Goal: Transaction & Acquisition: Purchase product/service

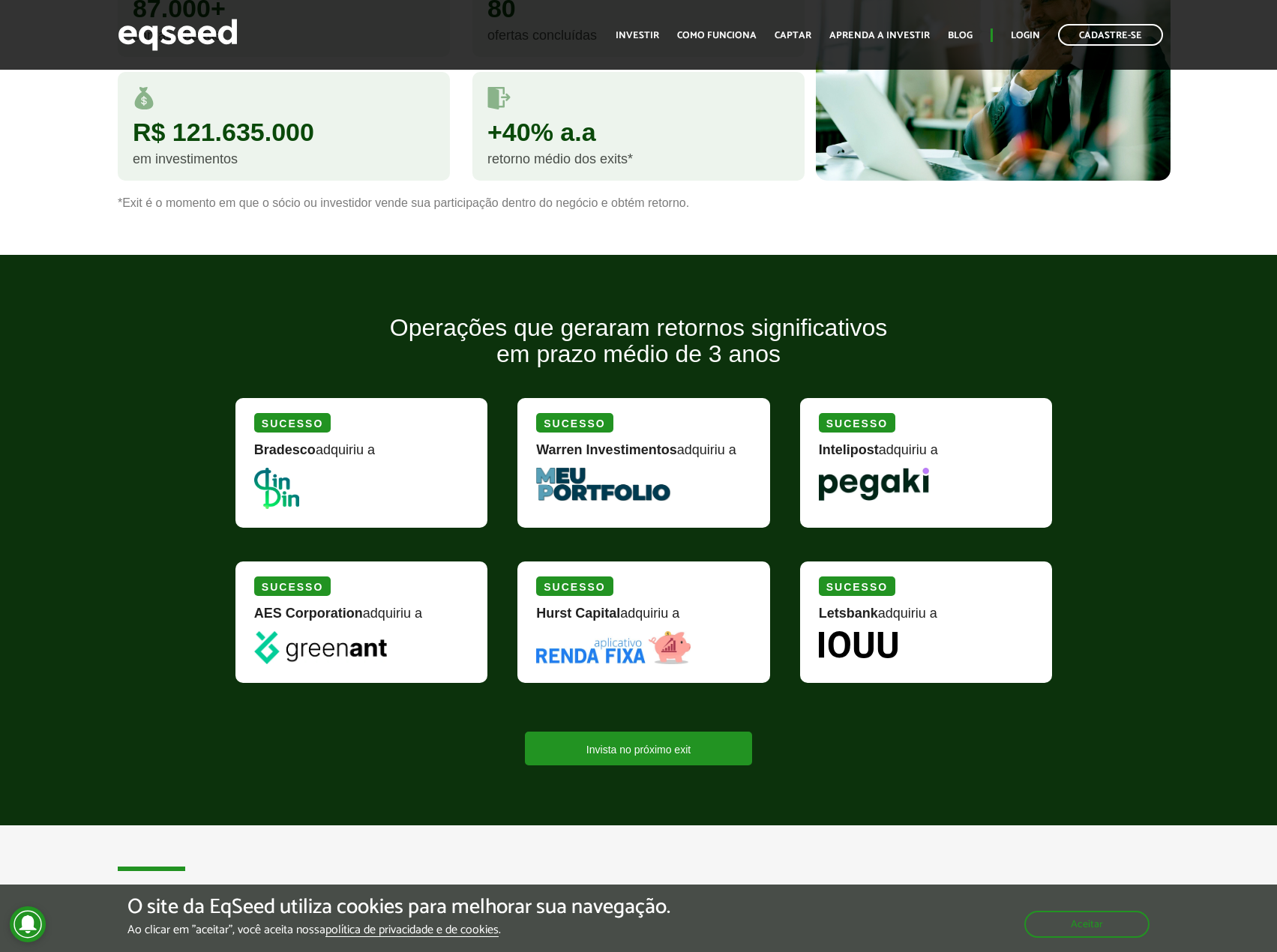
scroll to position [1499, 0]
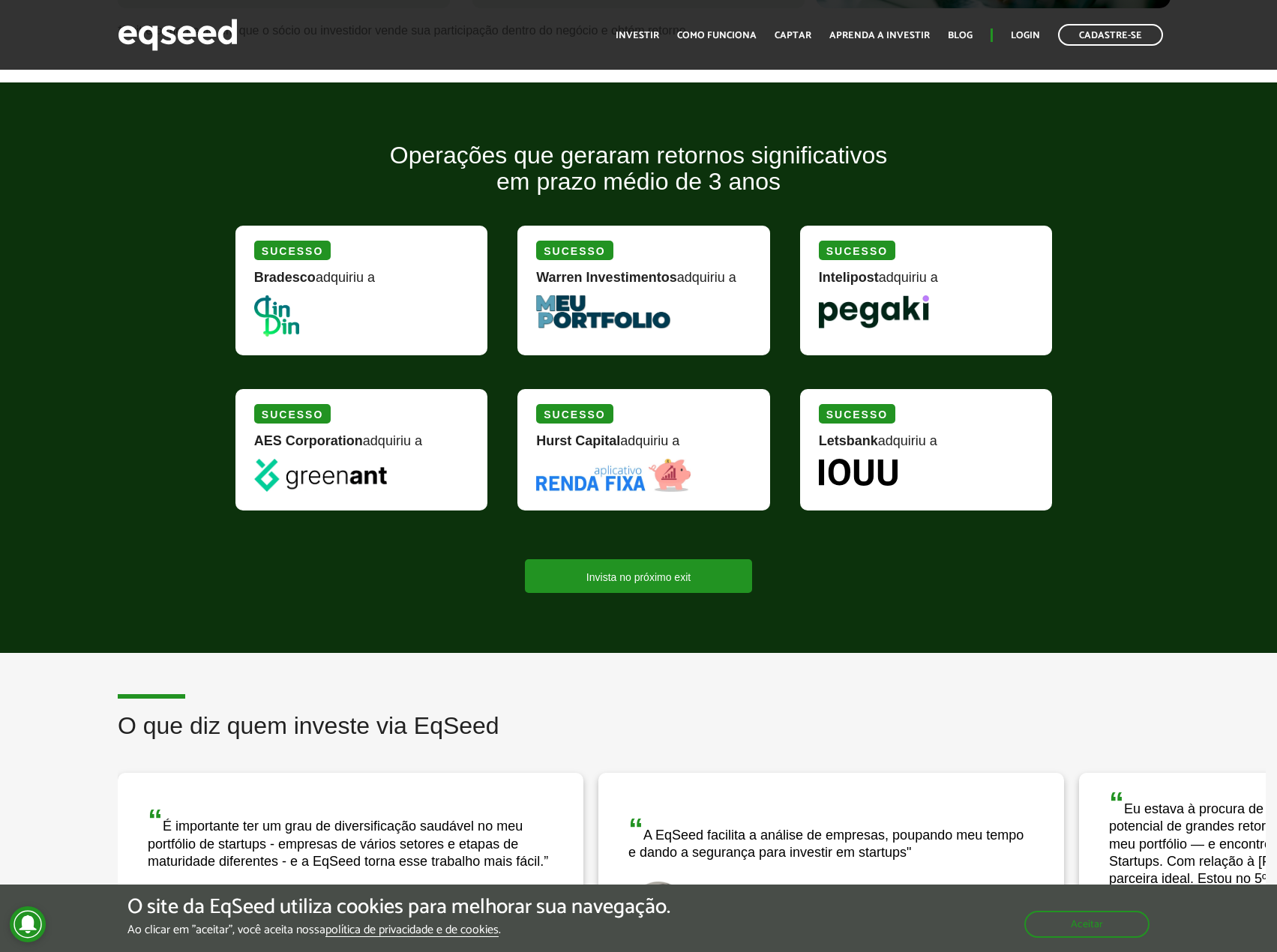
drag, startPoint x: 573, startPoint y: 787, endPoint x: 569, endPoint y: 358, distance: 429.0
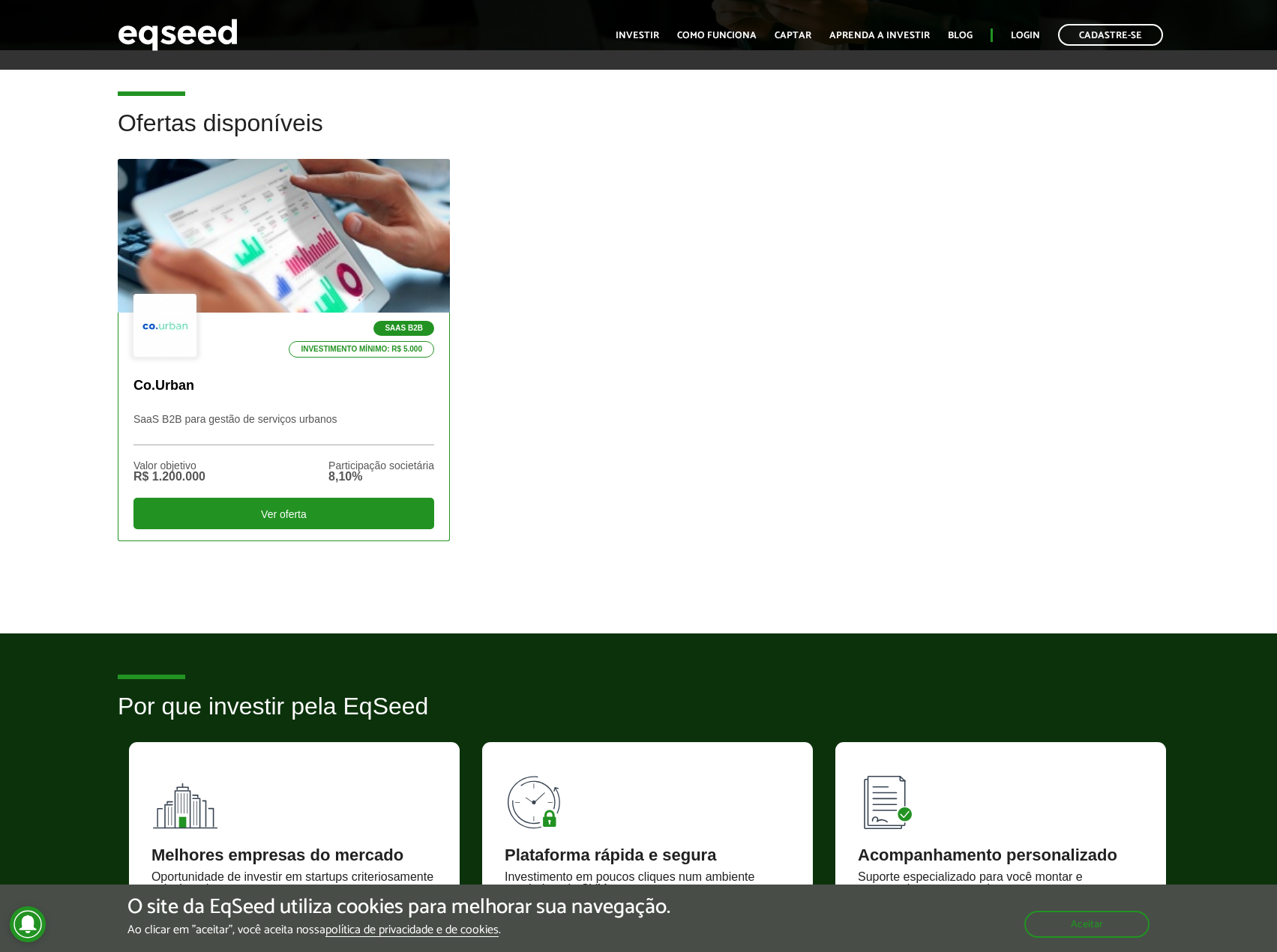
scroll to position [360, 0]
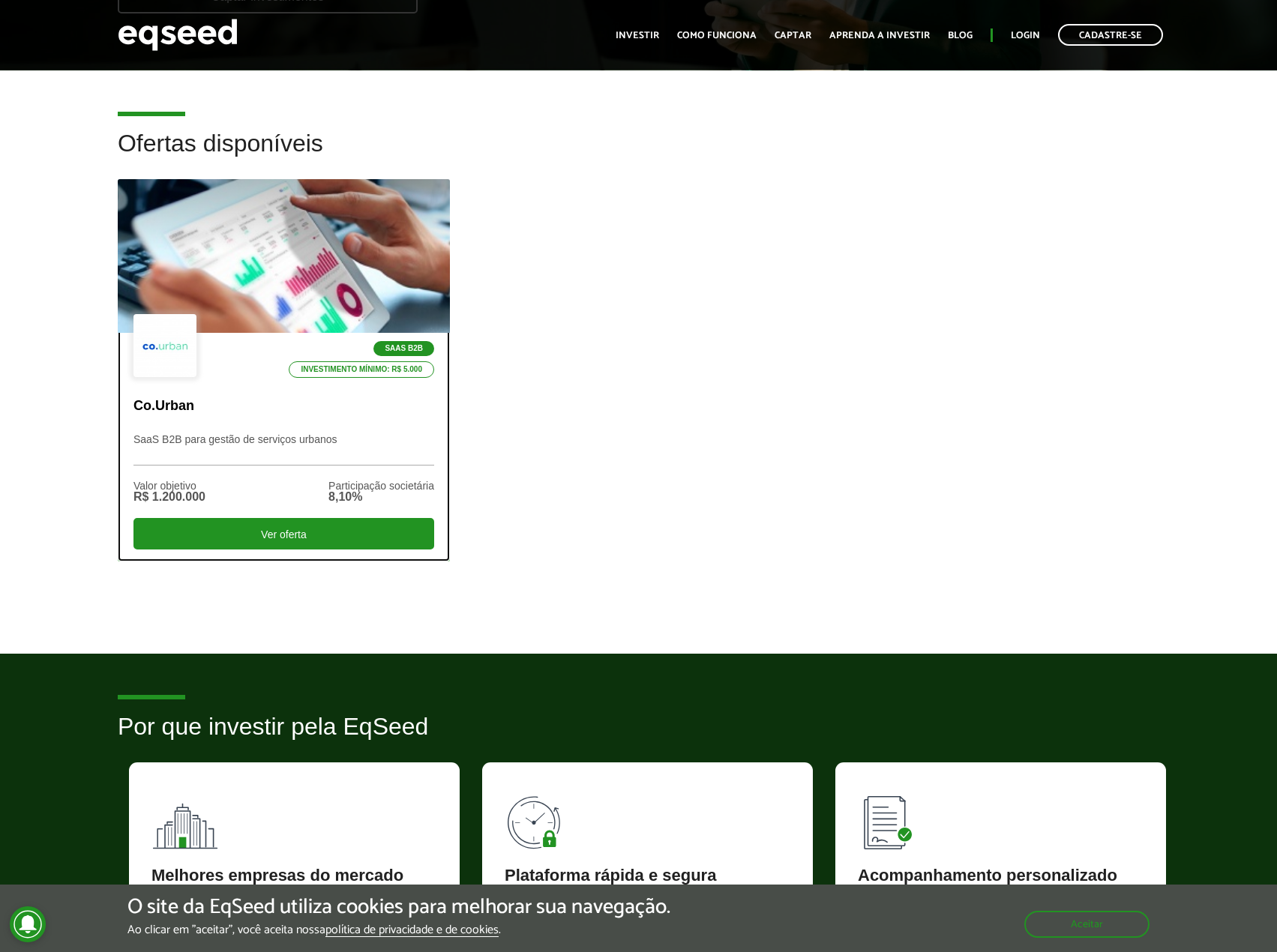
drag, startPoint x: 280, startPoint y: 392, endPoint x: 267, endPoint y: 386, distance: 14.3
click at [280, 392] on div "SaaS B2B Investimento mínimo: R$ 5.000 Co.Urban SaaS B2B para gestão de serviço…" at bounding box center [284, 446] width 331 height 227
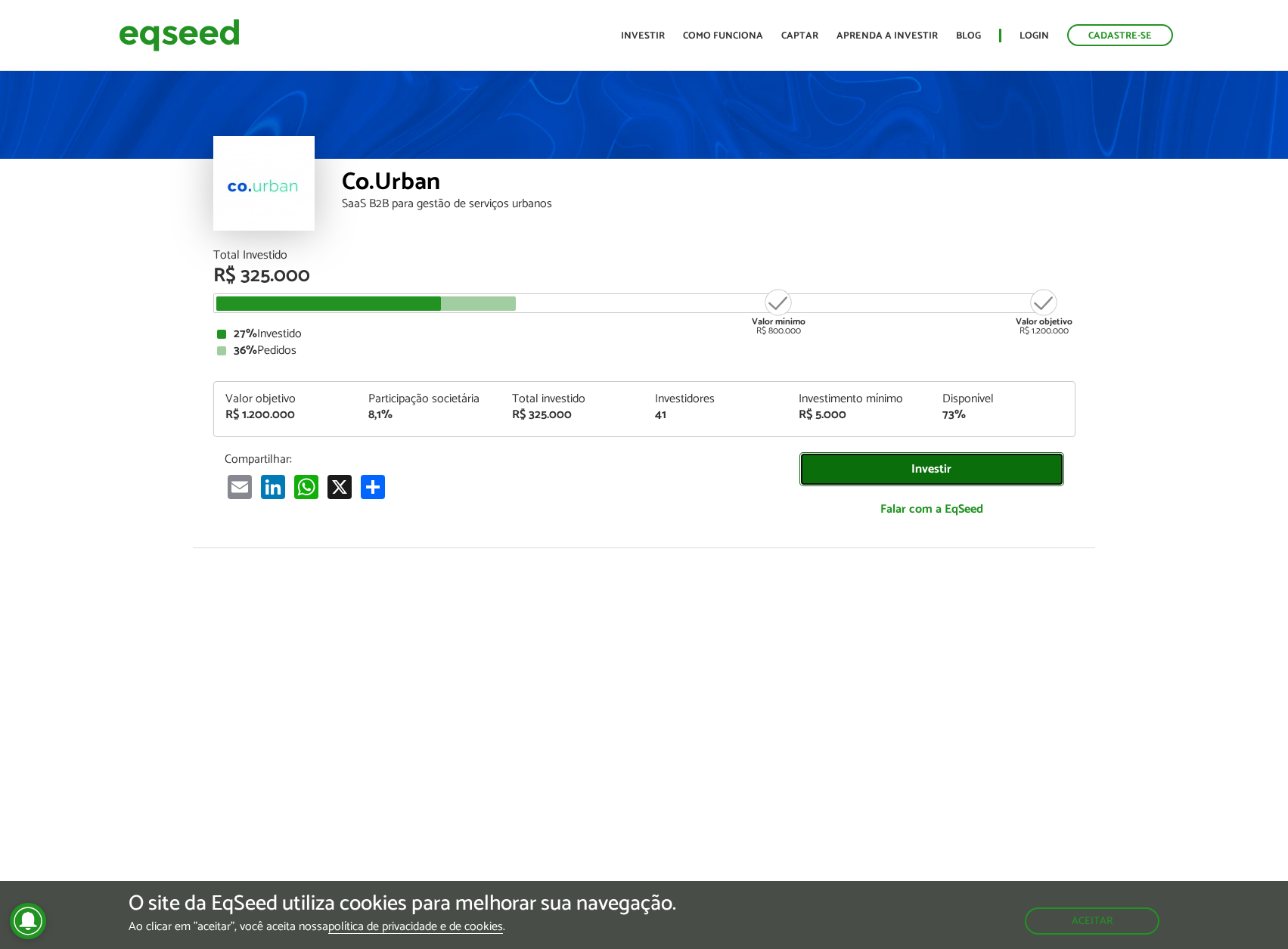
click at [931, 469] on link "Investir" at bounding box center [932, 469] width 265 height 34
drag, startPoint x: 357, startPoint y: 407, endPoint x: 477, endPoint y: 415, distance: 120.3
click at [477, 415] on div "Participação societária 8,1%" at bounding box center [429, 407] width 143 height 28
click at [481, 414] on div "8,1%" at bounding box center [429, 415] width 121 height 12
drag, startPoint x: 517, startPoint y: 390, endPoint x: 599, endPoint y: 413, distance: 85.2
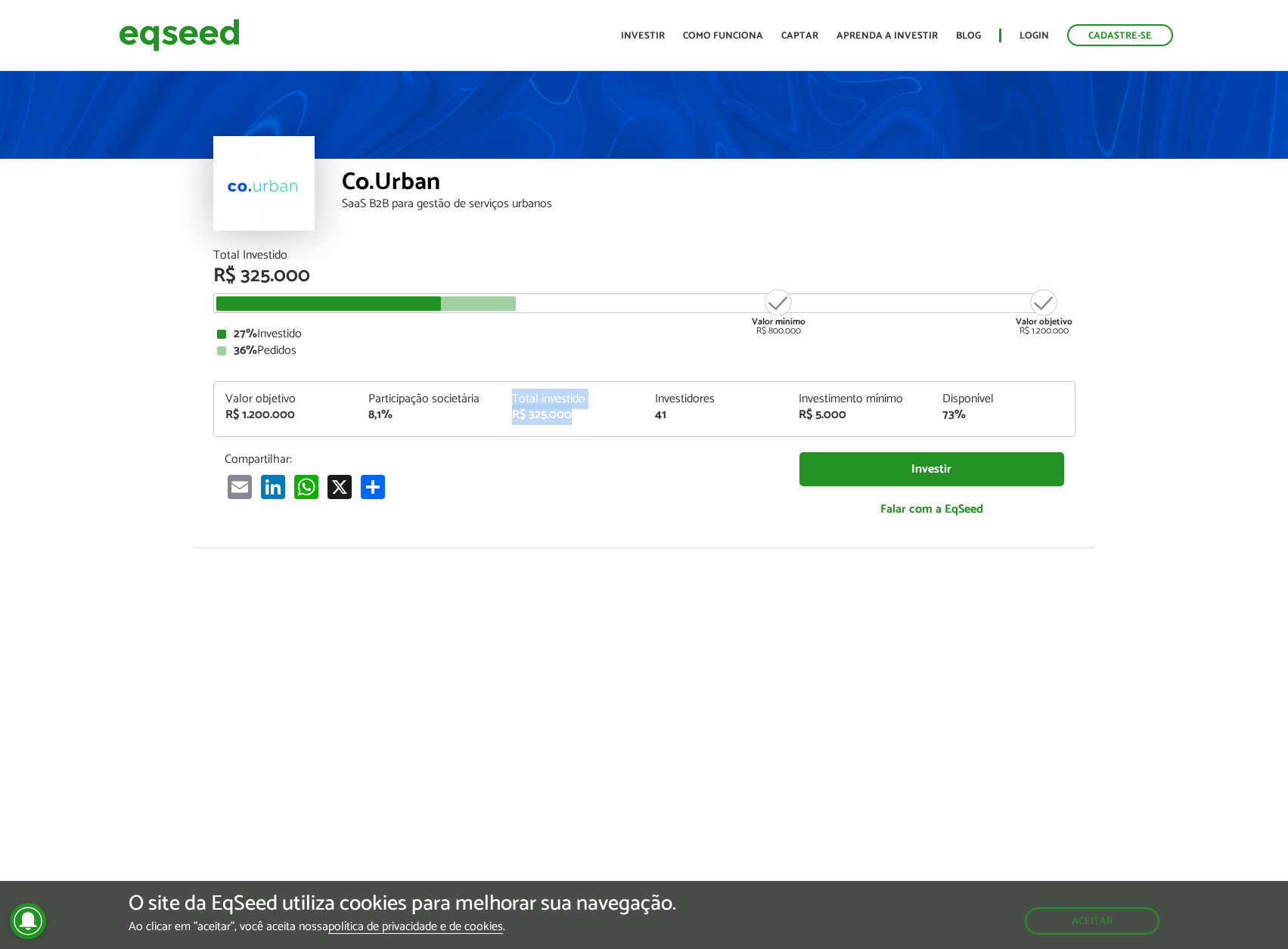
click at [599, 413] on div "Total investido R$ 325.000" at bounding box center [572, 407] width 143 height 28
drag, startPoint x: 742, startPoint y: 417, endPoint x: 755, endPoint y: 416, distance: 13.0
click at [752, 417] on div "41" at bounding box center [715, 415] width 121 height 12
drag, startPoint x: 772, startPoint y: 404, endPoint x: 939, endPoint y: 417, distance: 167.5
click at [935, 418] on div "Valor objetivo R$ 1.200.000 Participação societária 8,1% Total investido R$ 325…" at bounding box center [644, 414] width 861 height 43
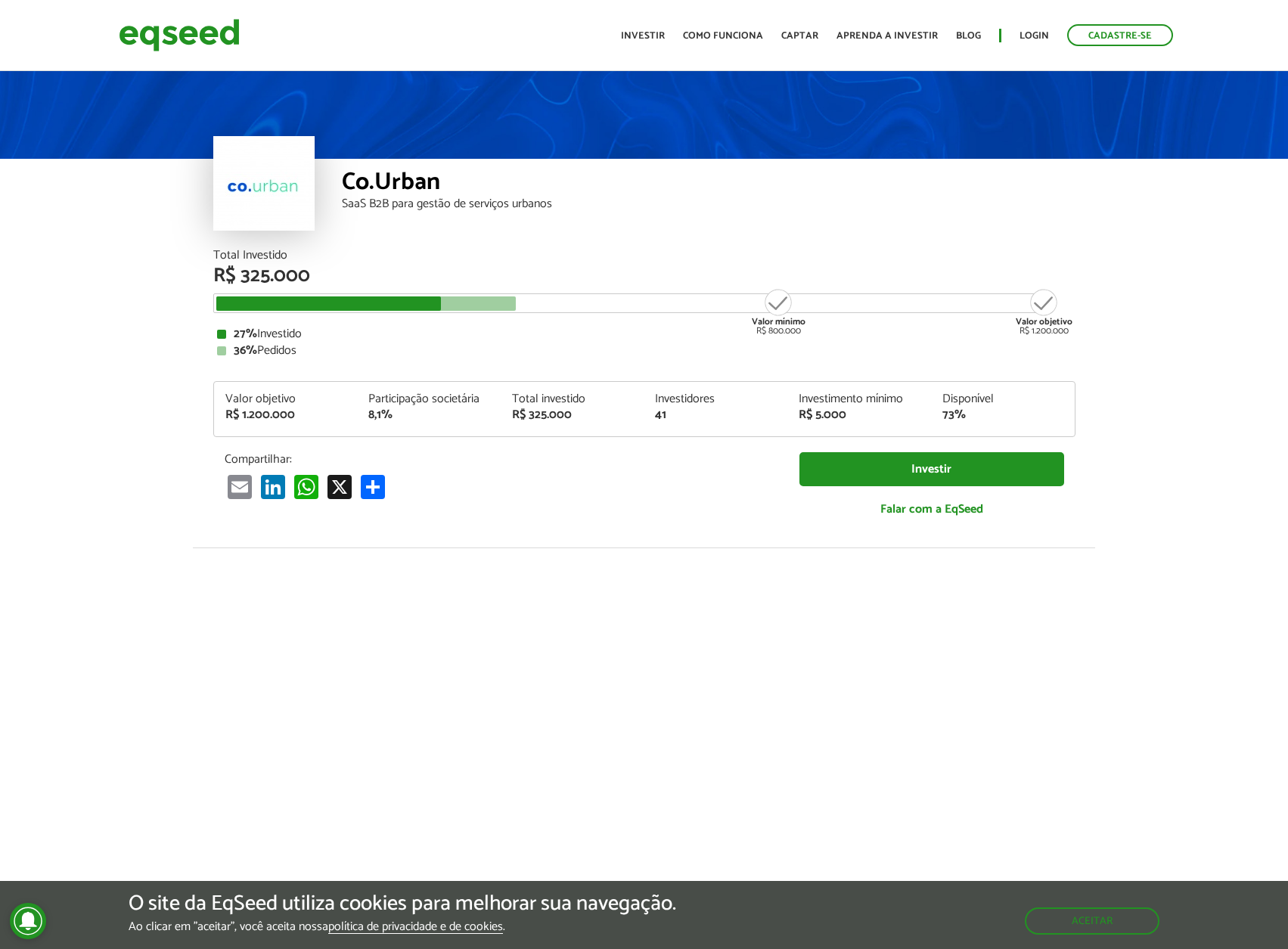
click at [1008, 413] on div "73%" at bounding box center [1003, 415] width 121 height 12
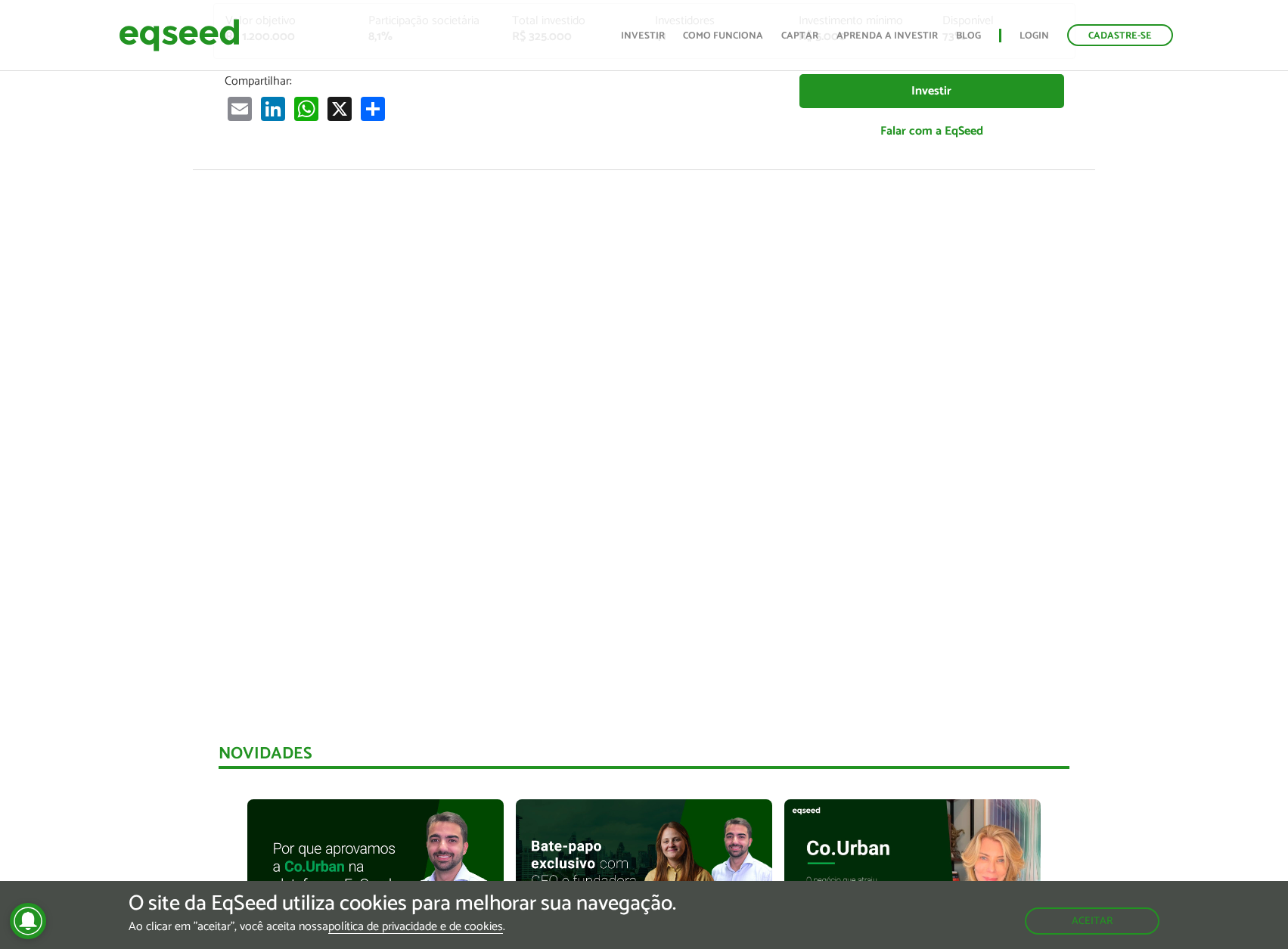
scroll to position [143, 0]
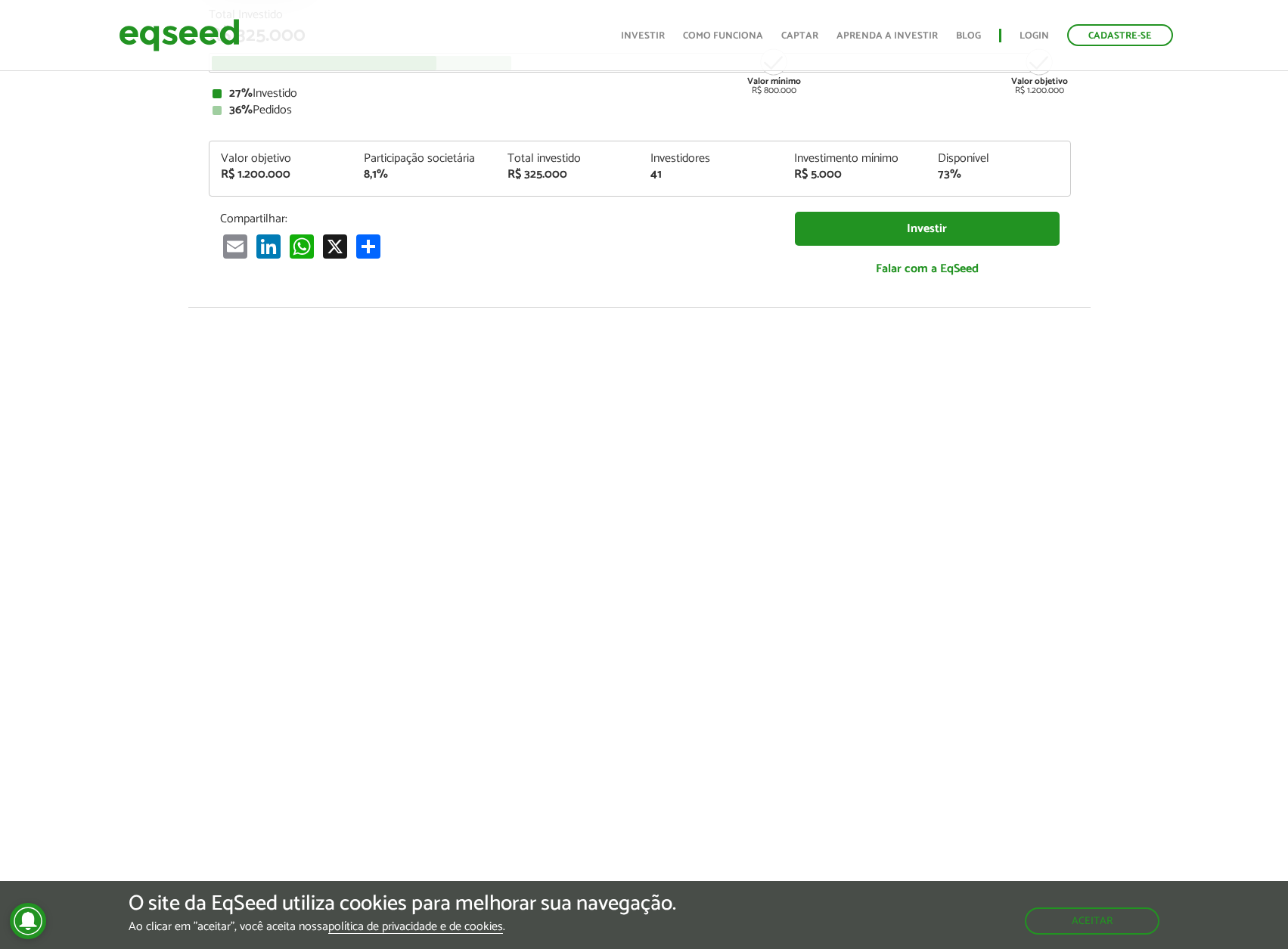
drag, startPoint x: 1174, startPoint y: 330, endPoint x: 1181, endPoint y: 748, distance: 418.1
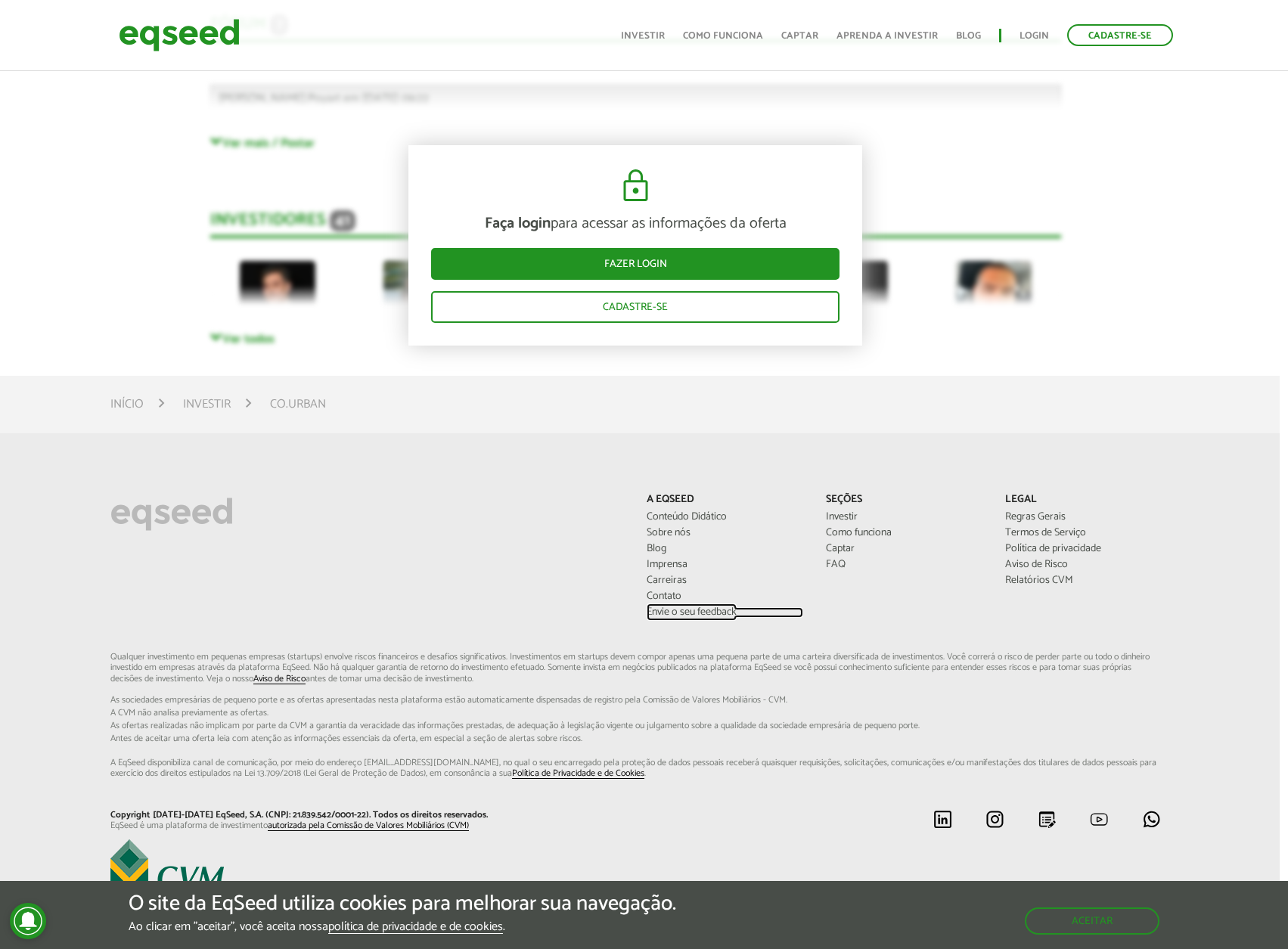
drag, startPoint x: 672, startPoint y: 578, endPoint x: 406, endPoint y: -92, distance: 720.9
